Goal: Transaction & Acquisition: Obtain resource

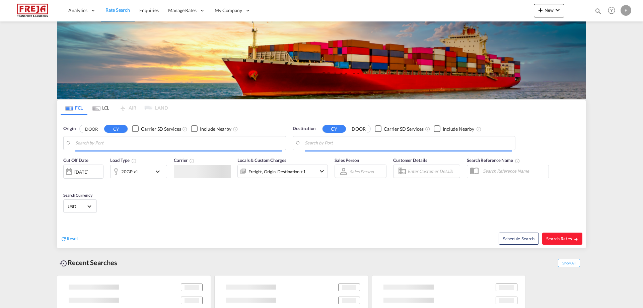
type input "Alesund ([GEOGRAPHIC_DATA]), NOAES"
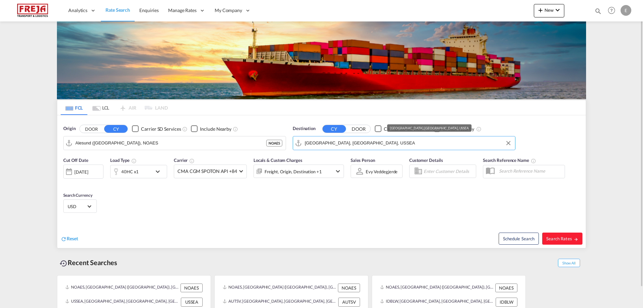
drag, startPoint x: 352, startPoint y: 143, endPoint x: 340, endPoint y: 145, distance: 12.6
click at [340, 145] on input "Seattle, WA, USSEA" at bounding box center [408, 143] width 207 height 10
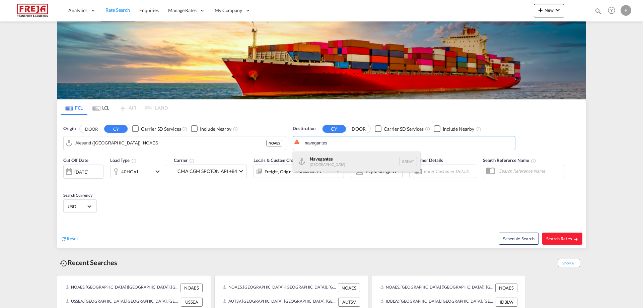
click at [331, 158] on div "Navegantes Brazil BRNVT" at bounding box center [356, 161] width 127 height 20
type input "Navegantes, BRNVT"
click at [568, 232] on div "Schedule Search Search Rates" at bounding box center [454, 235] width 263 height 26
click at [567, 240] on span "Search Rates" at bounding box center [562, 238] width 32 height 5
type input "NOAES to BRNVT / [DATE]"
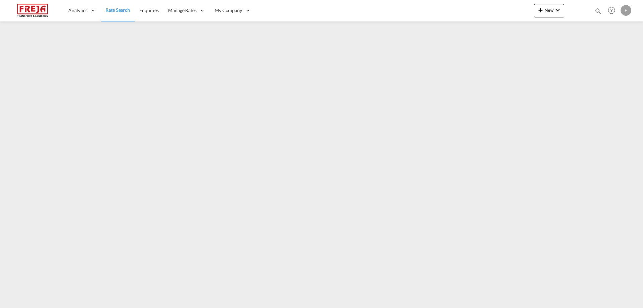
click at [114, 11] on span "Rate Search" at bounding box center [118, 10] width 24 height 6
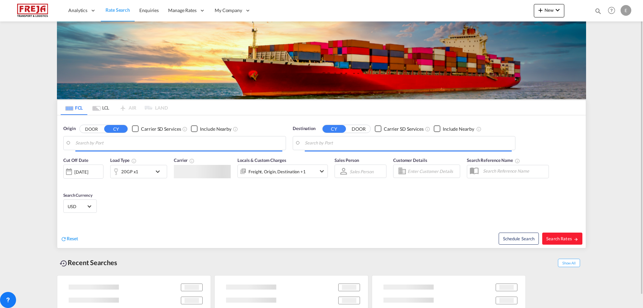
type input "Alesund ([GEOGRAPHIC_DATA]), NOAES"
type input "Navegantes, BRNVT"
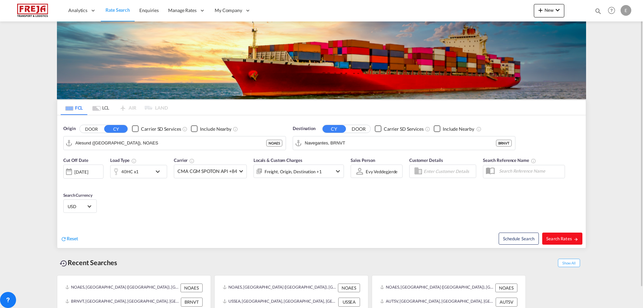
click at [555, 243] on button "Search Rates" at bounding box center [562, 239] width 40 height 12
type input "NOAES to BRNVT / [DATE]"
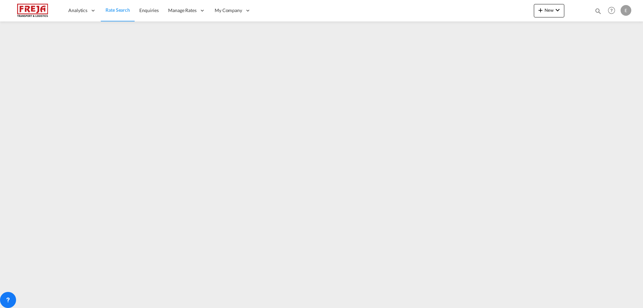
click at [109, 9] on span "Rate Search" at bounding box center [118, 10] width 24 height 6
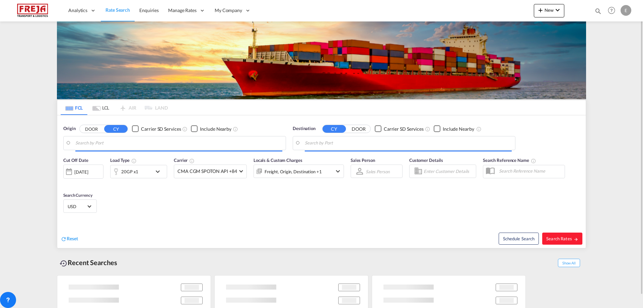
type input "Alesund ([GEOGRAPHIC_DATA]), NOAES"
type input "Navegantes, BRNVT"
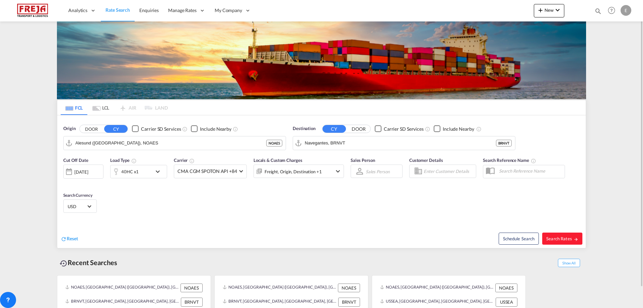
click at [142, 171] on div "40HC x1" at bounding box center [132, 171] width 42 height 13
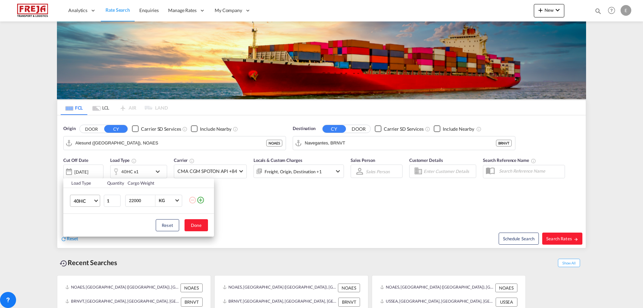
click at [98, 200] on md-select-value "40HC" at bounding box center [86, 200] width 27 height 11
click at [82, 170] on div "20GP" at bounding box center [80, 168] width 12 height 7
click at [136, 171] on div "Load Type Quantity Cargo Weight 20GP 1 22000 KG KG Load type addition is restri…" at bounding box center [321, 154] width 643 height 308
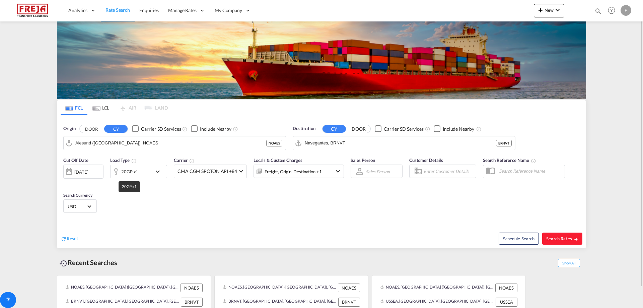
click at [137, 171] on div "20GP x1" at bounding box center [129, 171] width 17 height 9
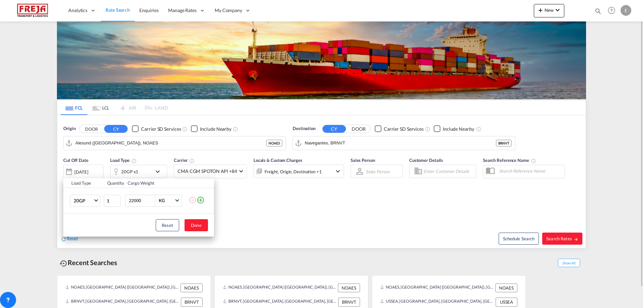
click at [204, 224] on button "Done" at bounding box center [196, 225] width 23 height 12
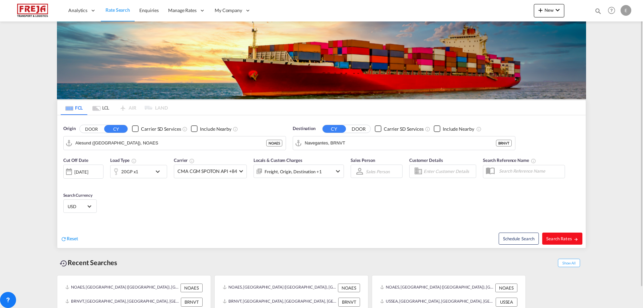
click at [564, 236] on span "Search Rates" at bounding box center [562, 238] width 32 height 5
type input "NOAES to BRNVT / [DATE]"
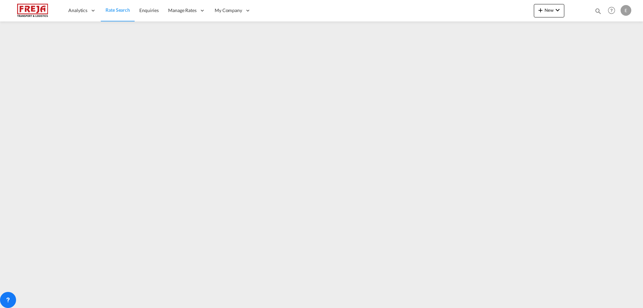
click at [19, 8] on img at bounding box center [32, 10] width 45 height 15
